Goal: Task Accomplishment & Management: Use online tool/utility

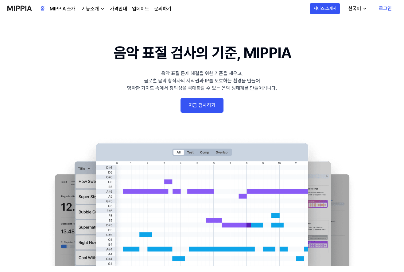
click at [382, 8] on link "로그인" at bounding box center [384, 8] width 23 height 17
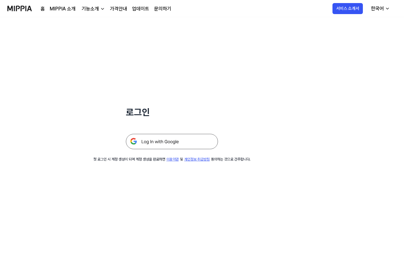
click at [158, 142] on img at bounding box center [172, 141] width 92 height 15
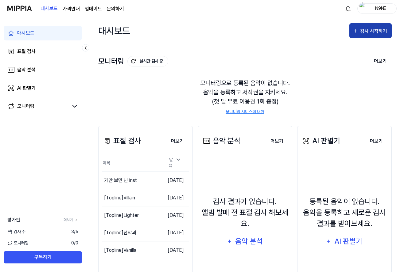
click at [360, 35] on div "검사 시작하기" at bounding box center [370, 31] width 36 height 8
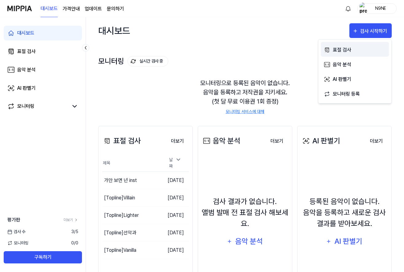
click at [346, 52] on div "표절 검사" at bounding box center [358, 50] width 53 height 8
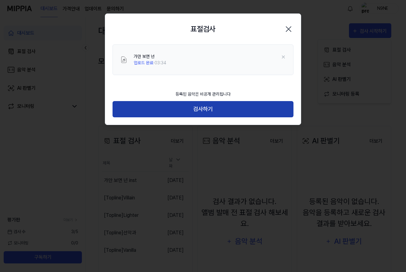
click at [211, 109] on button "검사하기" at bounding box center [203, 109] width 181 height 16
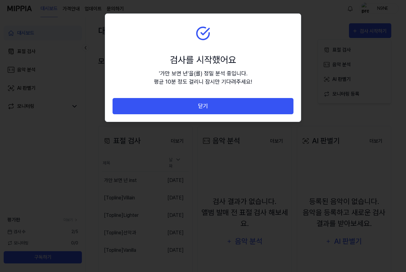
click at [211, 109] on button "닫기" at bounding box center [203, 106] width 181 height 16
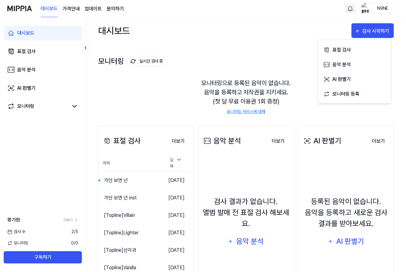
click at [347, 9] on html "대시보드 가격안내 업데이트 문의하기 N9NE 대시보드 표절 검사 음악 분석 AI 판별기 모니터링 평가판 더보기 검사 수 2 / 5 모니터링 0…" at bounding box center [203, 136] width 406 height 272
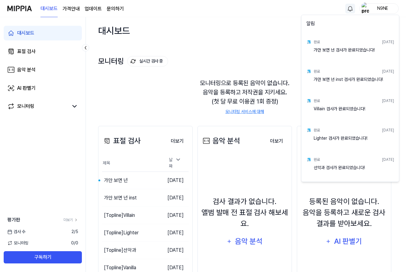
click at [283, 40] on html "대시보드 가격안내 업데이트 문의하기 N9NE 대시보드 표절 검사 음악 분석 AI 판별기 모니터링 평가판 더보기 검사 수 2 / 5 모니터링 0…" at bounding box center [203, 136] width 406 height 272
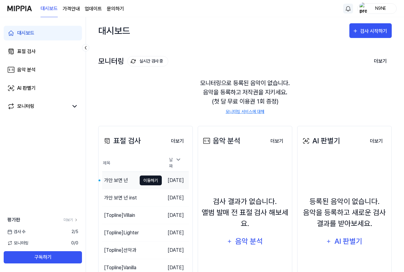
click at [140, 176] on button "이동하기" at bounding box center [151, 181] width 22 height 10
click at [121, 177] on div "가만 보면 넌" at bounding box center [116, 180] width 24 height 7
